Goal: Transaction & Acquisition: Purchase product/service

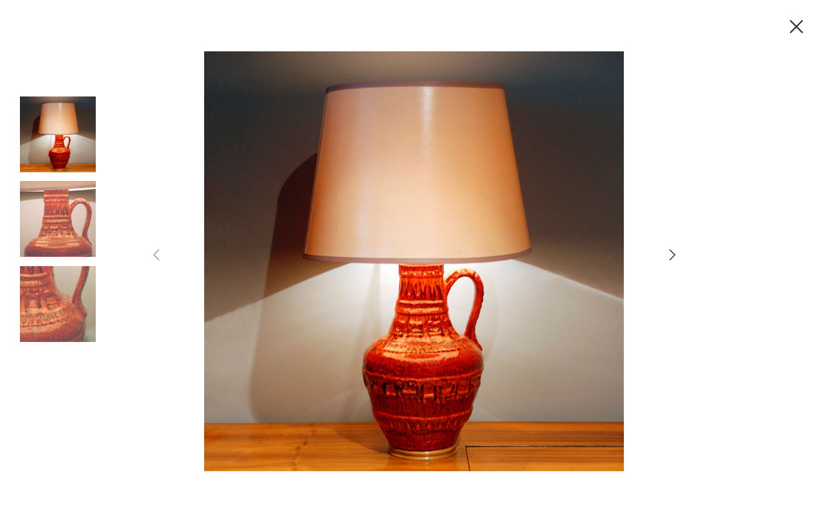
drag, startPoint x: 655, startPoint y: 253, endPoint x: 667, endPoint y: 261, distance: 14.6
click at [661, 256] on div at bounding box center [414, 262] width 532 height 422
click at [670, 257] on icon "button" at bounding box center [672, 255] width 16 height 16
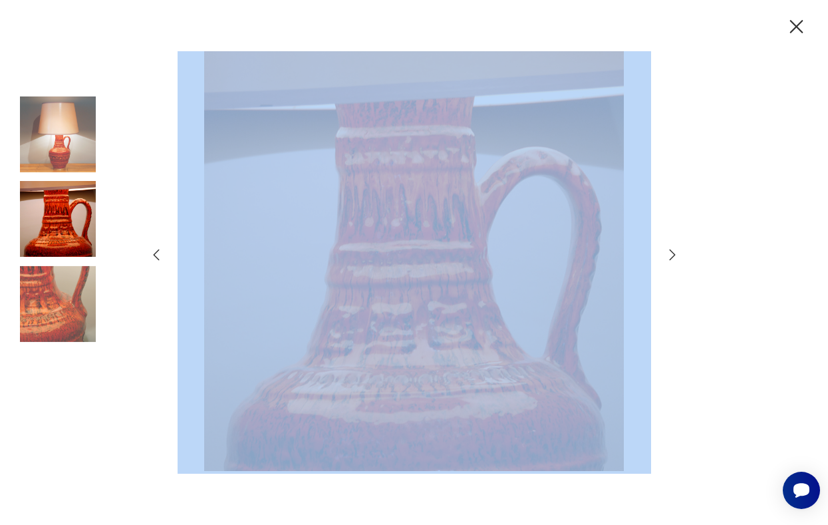
click at [670, 257] on icon "button" at bounding box center [672, 255] width 16 height 16
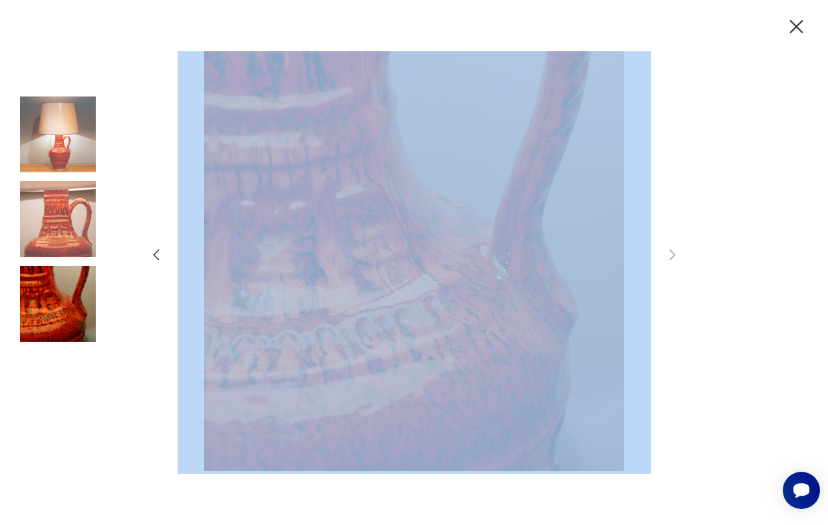
click at [670, 257] on icon "button" at bounding box center [672, 255] width 16 height 16
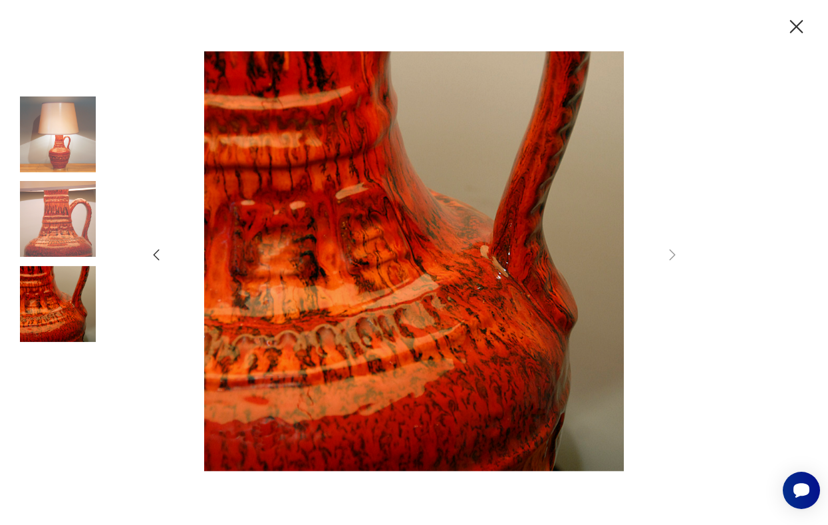
click at [738, 191] on div at bounding box center [414, 262] width 828 height 525
click at [41, 132] on img at bounding box center [58, 134] width 76 height 76
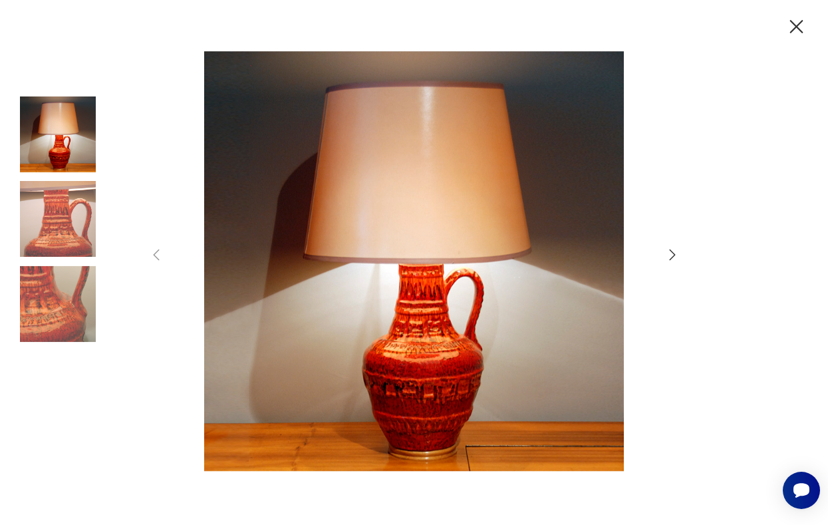
click at [53, 182] on img at bounding box center [58, 219] width 76 height 76
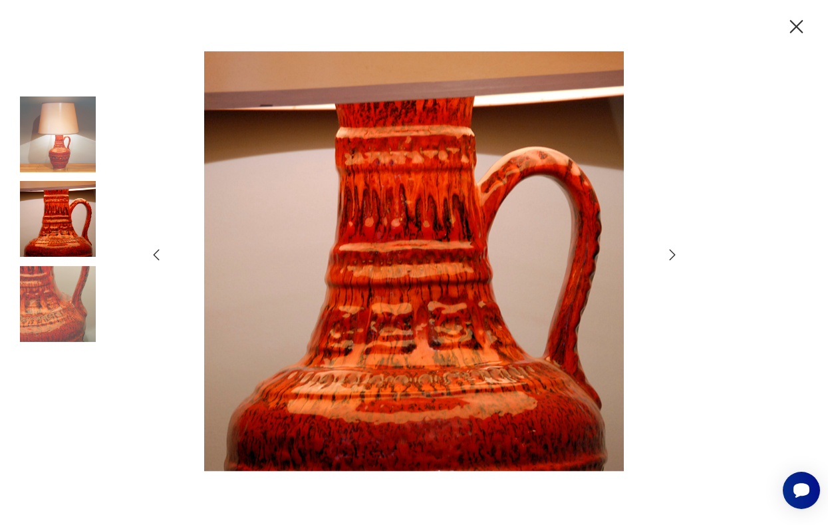
click at [74, 259] on div at bounding box center [58, 220] width 76 height 78
click at [76, 285] on img at bounding box center [58, 304] width 76 height 76
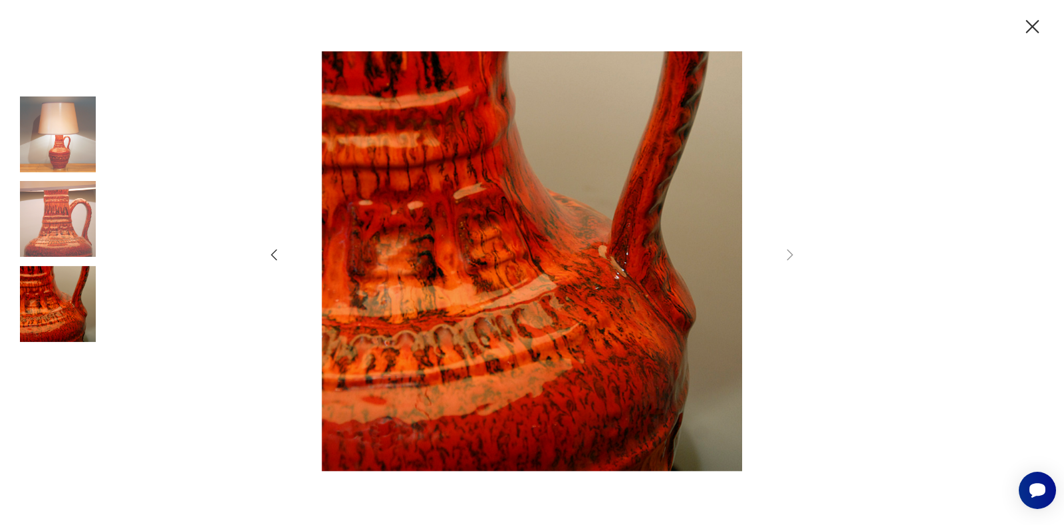
click at [816, 27] on icon "button" at bounding box center [1031, 26] width 23 height 23
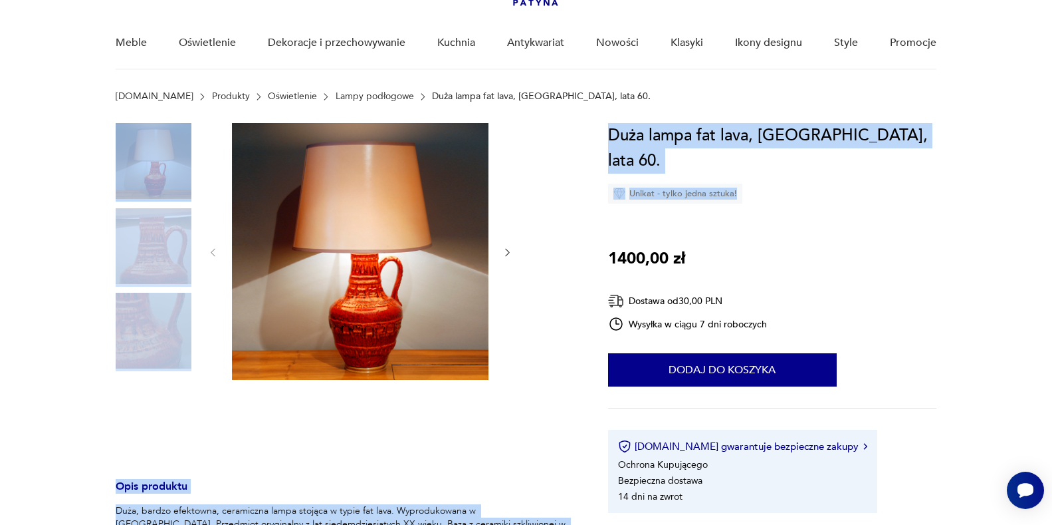
drag, startPoint x: 581, startPoint y: 224, endPoint x: 894, endPoint y: 213, distance: 313.3
click at [816, 213] on section "Opis produktu Duża, bardzo efektowna, ceramiczna lampa stojąca w typie fat lava…" at bounding box center [526, 486] width 1052 height 727
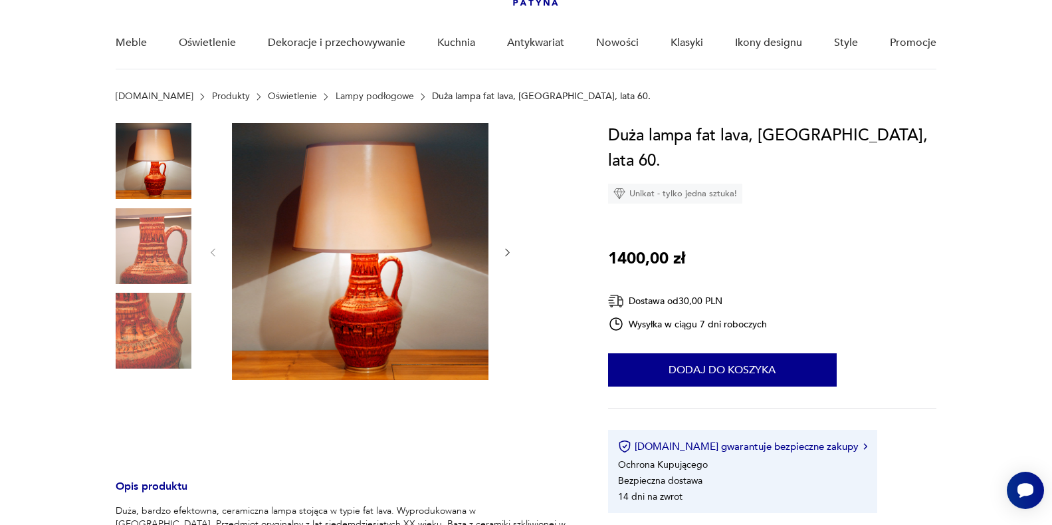
click at [816, 209] on div "Duża lampa fat lava, [GEOGRAPHIC_DATA], lata 60. Unikat - tylko jedna sztuka! 1…" at bounding box center [772, 318] width 328 height 390
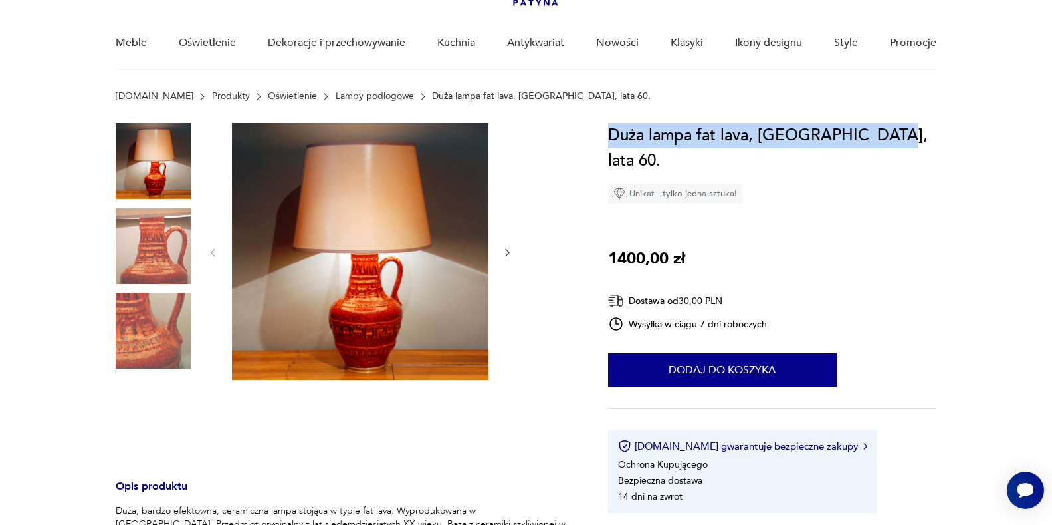
drag, startPoint x: 602, startPoint y: 134, endPoint x: 901, endPoint y: 126, distance: 299.3
click at [816, 126] on section "Opis produktu Duża, bardzo efektowna, ceramiczna lampa stojąca w typie fat lava…" at bounding box center [526, 486] width 1052 height 727
click at [816, 183] on div "Duża lampa fat lava, [GEOGRAPHIC_DATA], lata 60. Unikat - tylko jedna sztuka! 1…" at bounding box center [772, 318] width 328 height 390
